Goal: Information Seeking & Learning: Learn about a topic

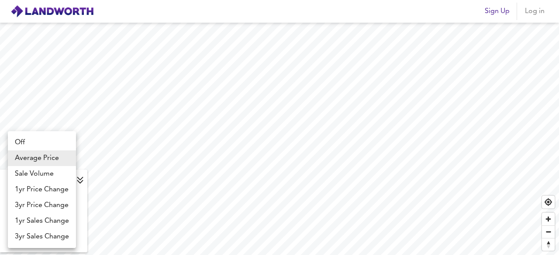
click at [69, 180] on body "Sign Up Log in Average Price landworth £800/ft² + £600/ft² £400/ft² £200/ft² £1…" at bounding box center [279, 127] width 559 height 255
click at [61, 191] on li "1yr Price Change" at bounding box center [42, 190] width 68 height 16
type input "lwc1y"
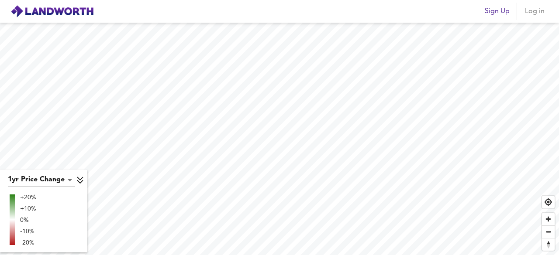
click at [71, 180] on body "Sign Up Log in 1yr Price Change lwc1y +20% +10% 0% -10% -20% X Map Settings Bas…" at bounding box center [279, 127] width 559 height 255
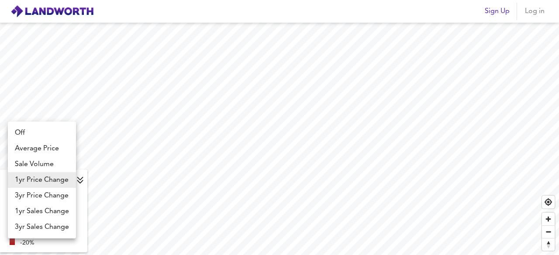
click at [58, 151] on li "Average Price" at bounding box center [42, 149] width 68 height 16
type input "landworth"
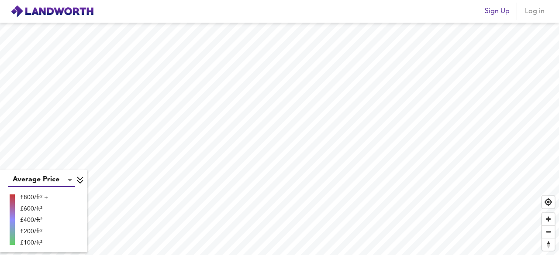
click at [69, 182] on body "Sign Up Log in Average Price landworth £800/ft² + £600/ft² £400/ft² £200/ft² £1…" at bounding box center [279, 127] width 559 height 255
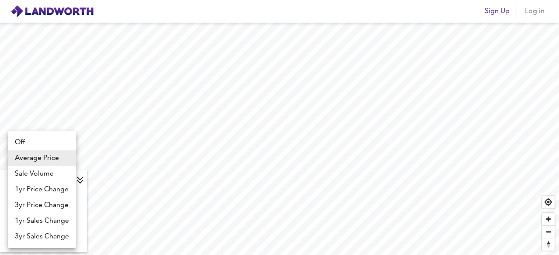
click at [52, 176] on li "Sale Volume" at bounding box center [42, 174] width 68 height 16
type input "weight"
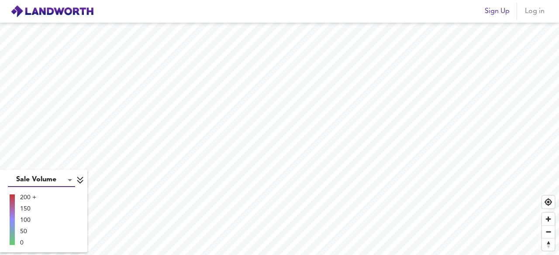
click at [68, 182] on body "Sign Up Log in Sale Volume weight 200 + 150 100 50 0 X Map Settings Basemap Ope…" at bounding box center [279, 127] width 559 height 255
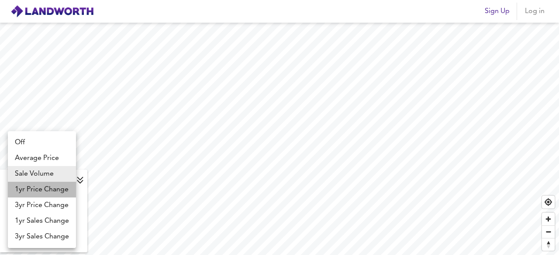
click at [61, 191] on li "1yr Price Change" at bounding box center [42, 190] width 68 height 16
type input "lwc1y"
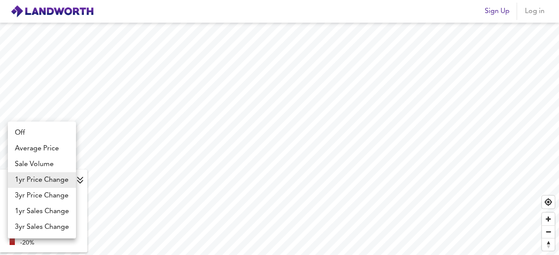
click at [68, 181] on body "Sign Up Log in 1yr Price Change lwc1y +20% +10% 0% -10% -20% X Map Settings Bas…" at bounding box center [279, 127] width 559 height 255
click at [64, 199] on li "3yr Price Change" at bounding box center [42, 196] width 68 height 16
type input "lwc3y"
click at [66, 183] on body "Sign Up Log in 3yr Price Change lwc3y +20% +10% 0% -10% -20% X Map Settings Bas…" at bounding box center [279, 127] width 559 height 255
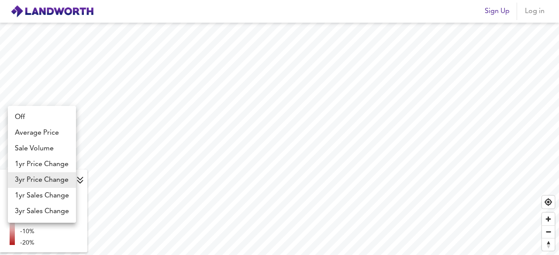
click at [62, 197] on li "1yr Sales Change" at bounding box center [42, 196] width 68 height 16
type input "sc1y"
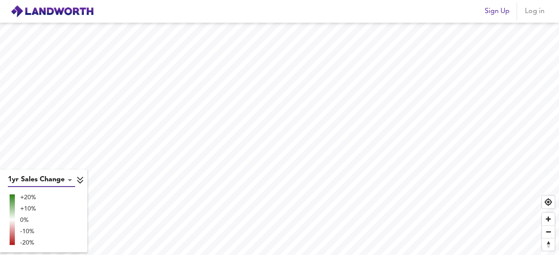
click at [70, 182] on body "Sign Up Log in 1yr Sales Change sc1y +20% +10% 0% -10% -20% X Map Settings Base…" at bounding box center [279, 127] width 559 height 255
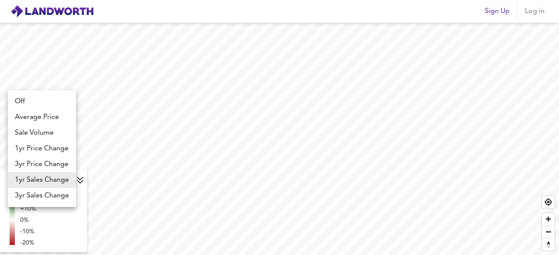
click at [66, 195] on li "3yr Sales Change" at bounding box center [42, 196] width 68 height 16
type input "sc3y"
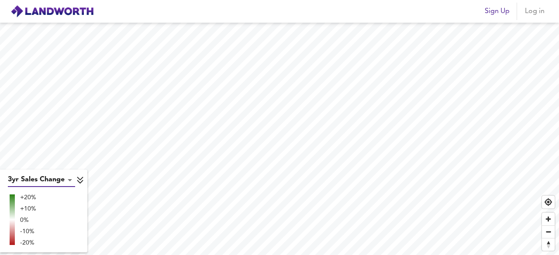
click at [83, 183] on icon at bounding box center [80, 180] width 8 height 9
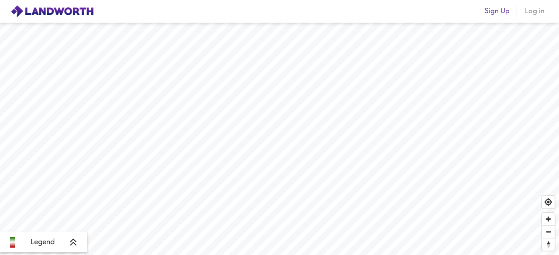
click at [75, 243] on icon at bounding box center [73, 242] width 8 height 9
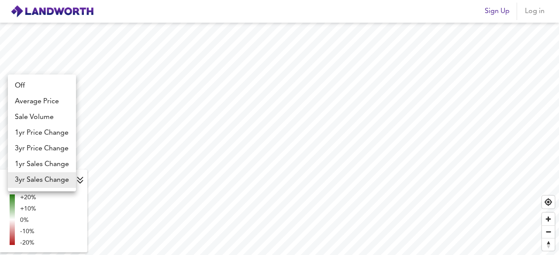
click at [70, 182] on body "Sign Up Log in 3yr Sales Change sc3y +20% +10% 0% -10% -20% X Map Settings Base…" at bounding box center [279, 127] width 559 height 255
click at [58, 167] on li "1yr Sales Change" at bounding box center [42, 165] width 68 height 16
type input "sc1y"
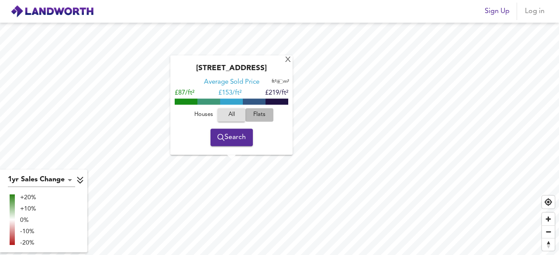
click at [260, 110] on span "Flats" at bounding box center [259, 115] width 24 height 10
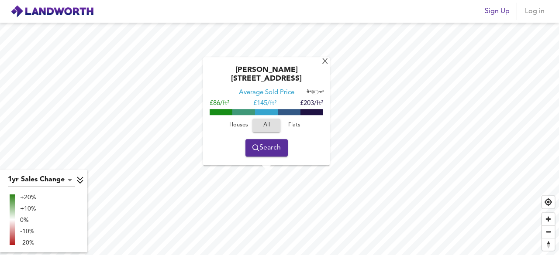
click at [298, 125] on span "Flats" at bounding box center [294, 125] width 24 height 10
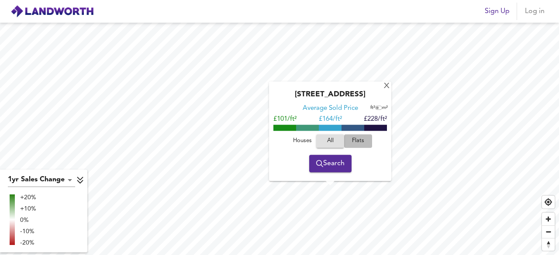
click at [356, 143] on span "Flats" at bounding box center [358, 141] width 24 height 10
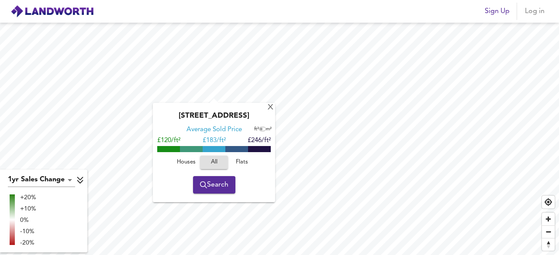
click at [242, 165] on span "Flats" at bounding box center [242, 163] width 24 height 10
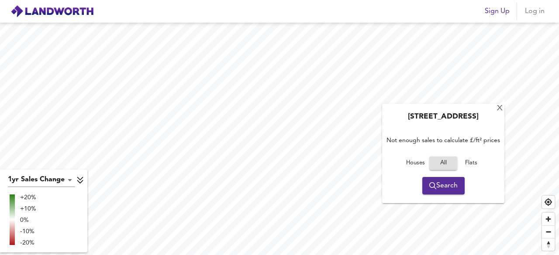
click at [421, 165] on span "Houses" at bounding box center [415, 163] width 24 height 10
click at [477, 160] on span "Flats" at bounding box center [471, 163] width 24 height 10
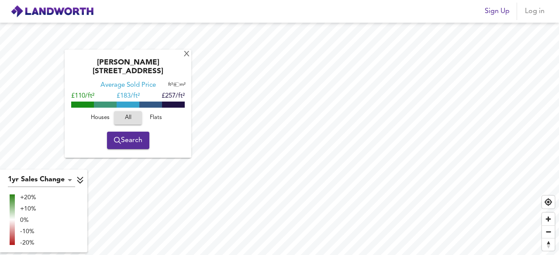
click at [159, 113] on span "Flats" at bounding box center [156, 118] width 24 height 10
